Goal: Check status: Check status

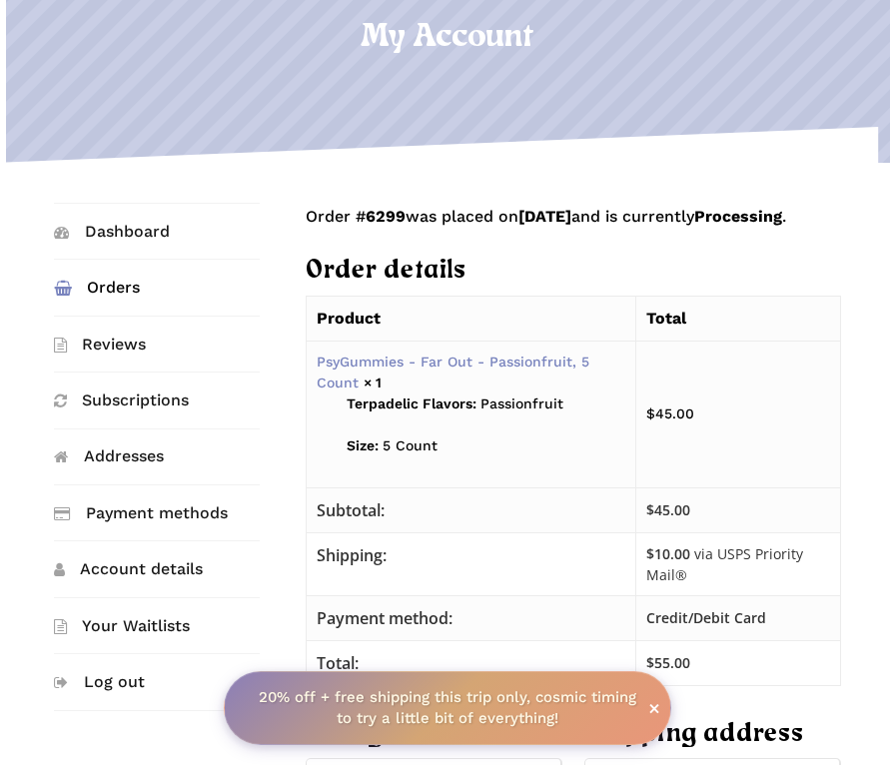
click at [272, 55] on h1 "My Account" at bounding box center [447, 40] width 895 height 45
